Goal: Transaction & Acquisition: Purchase product/service

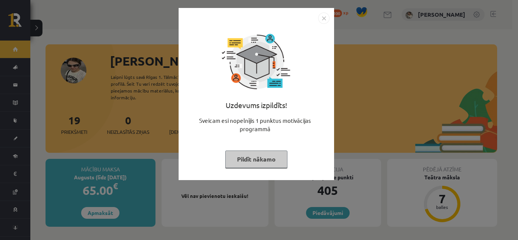
click at [252, 162] on button "Pildīt nākamo" at bounding box center [256, 158] width 62 height 17
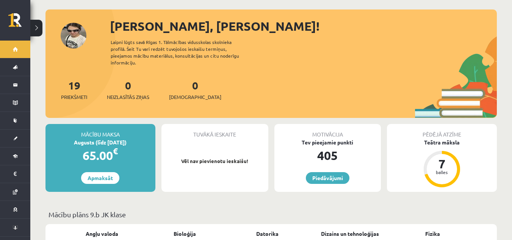
scroll to position [76, 0]
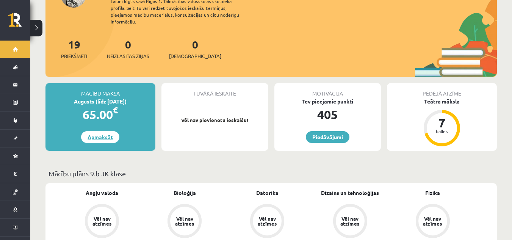
click at [107, 131] on link "Apmaksāt" at bounding box center [100, 137] width 38 height 12
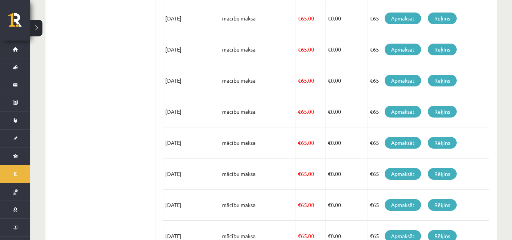
scroll to position [190, 0]
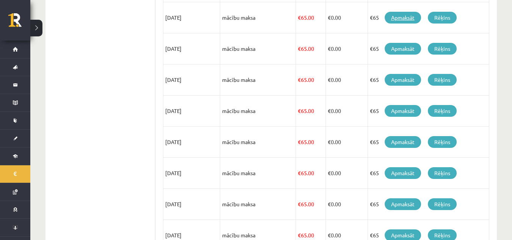
click at [407, 17] on link "Apmaksāt" at bounding box center [403, 18] width 36 height 12
